Goal: Use online tool/utility: Utilize a website feature to perform a specific function

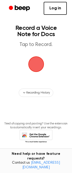
click at [34, 65] on span "button" at bounding box center [36, 64] width 15 height 15
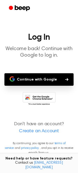
click at [39, 81] on button "Continue with Google" at bounding box center [38, 79] width 69 height 12
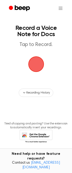
click at [37, 68] on span "button" at bounding box center [36, 64] width 16 height 16
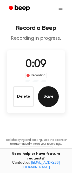
click at [43, 97] on button "Save" at bounding box center [48, 96] width 21 height 21
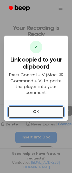
click at [36, 110] on button "OK" at bounding box center [35, 111] width 55 height 11
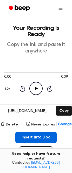
click at [36, 137] on button "Insert into Doc" at bounding box center [35, 137] width 41 height 11
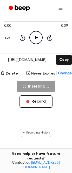
scroll to position [39, 0]
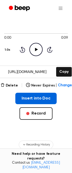
click at [31, 95] on button "Insert into Doc" at bounding box center [35, 98] width 41 height 11
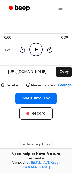
click at [35, 48] on icon "Play Audio" at bounding box center [35, 49] width 13 height 13
click at [36, 50] on icon "Pause Audio" at bounding box center [35, 49] width 13 height 13
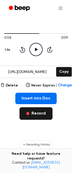
click at [39, 115] on button "Record" at bounding box center [35, 113] width 33 height 12
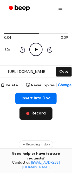
scroll to position [0, 0]
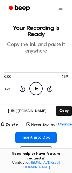
click at [37, 89] on icon "Play Audio" at bounding box center [35, 88] width 13 height 13
click at [40, 89] on icon "Pause Audio" at bounding box center [35, 88] width 13 height 13
